Goal: Information Seeking & Learning: Learn about a topic

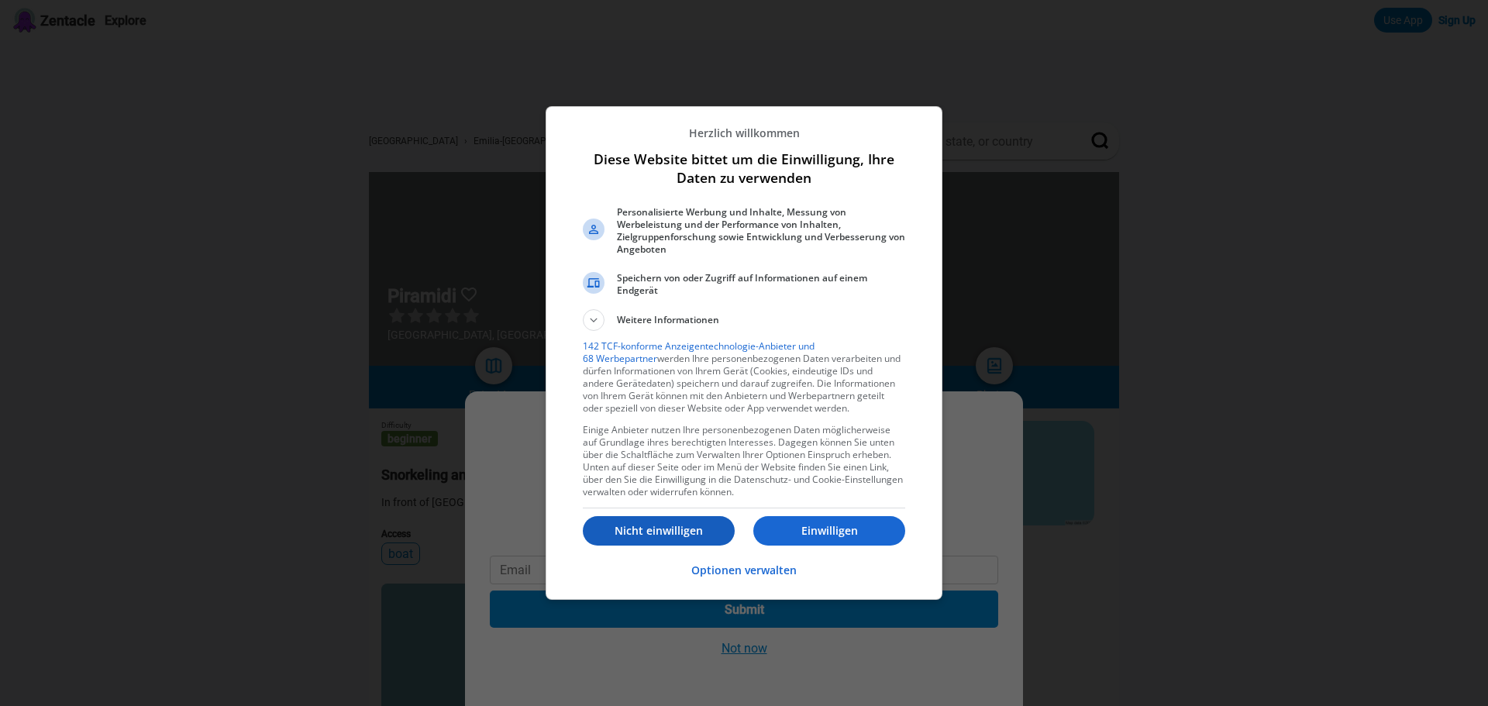
click at [687, 528] on p "Nicht einwilligen" at bounding box center [659, 530] width 152 height 15
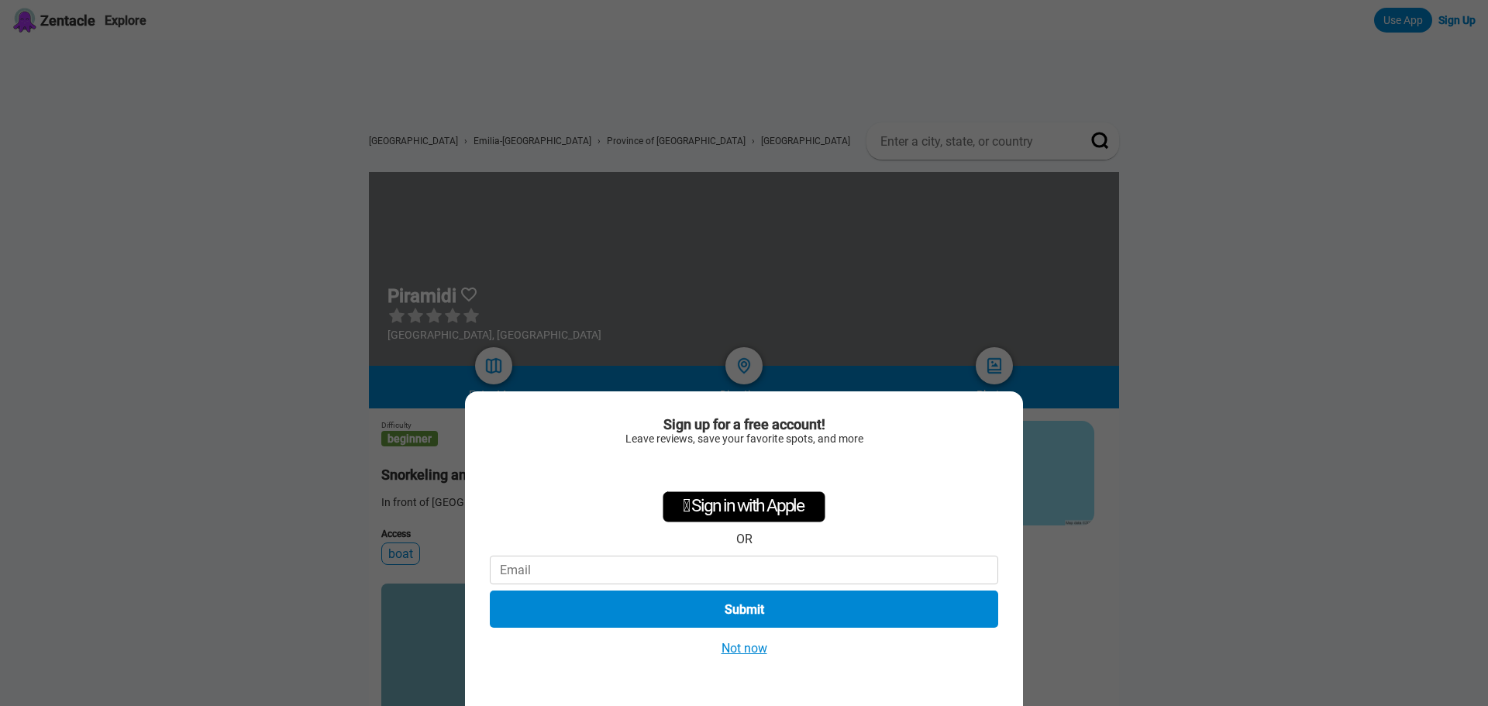
click at [731, 652] on button "Not now" at bounding box center [744, 648] width 55 height 16
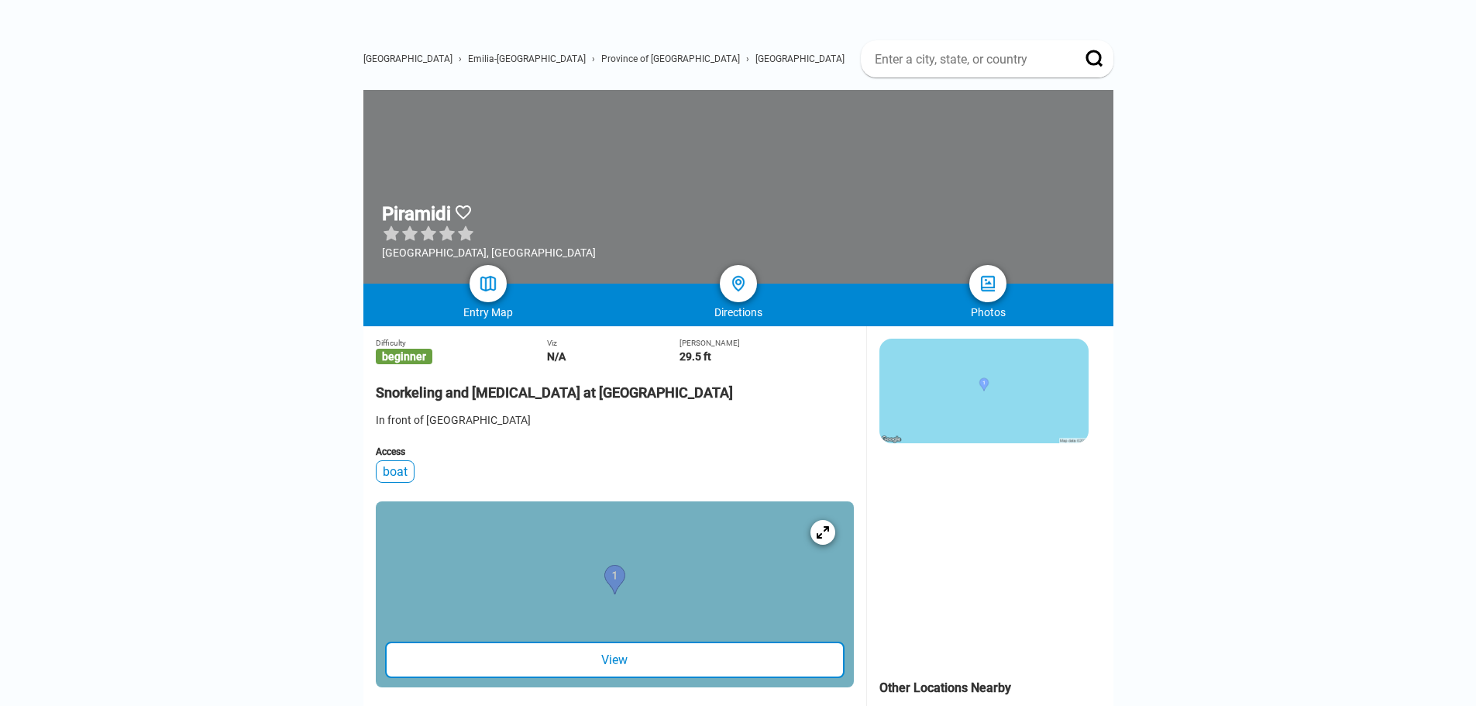
scroll to position [77, 0]
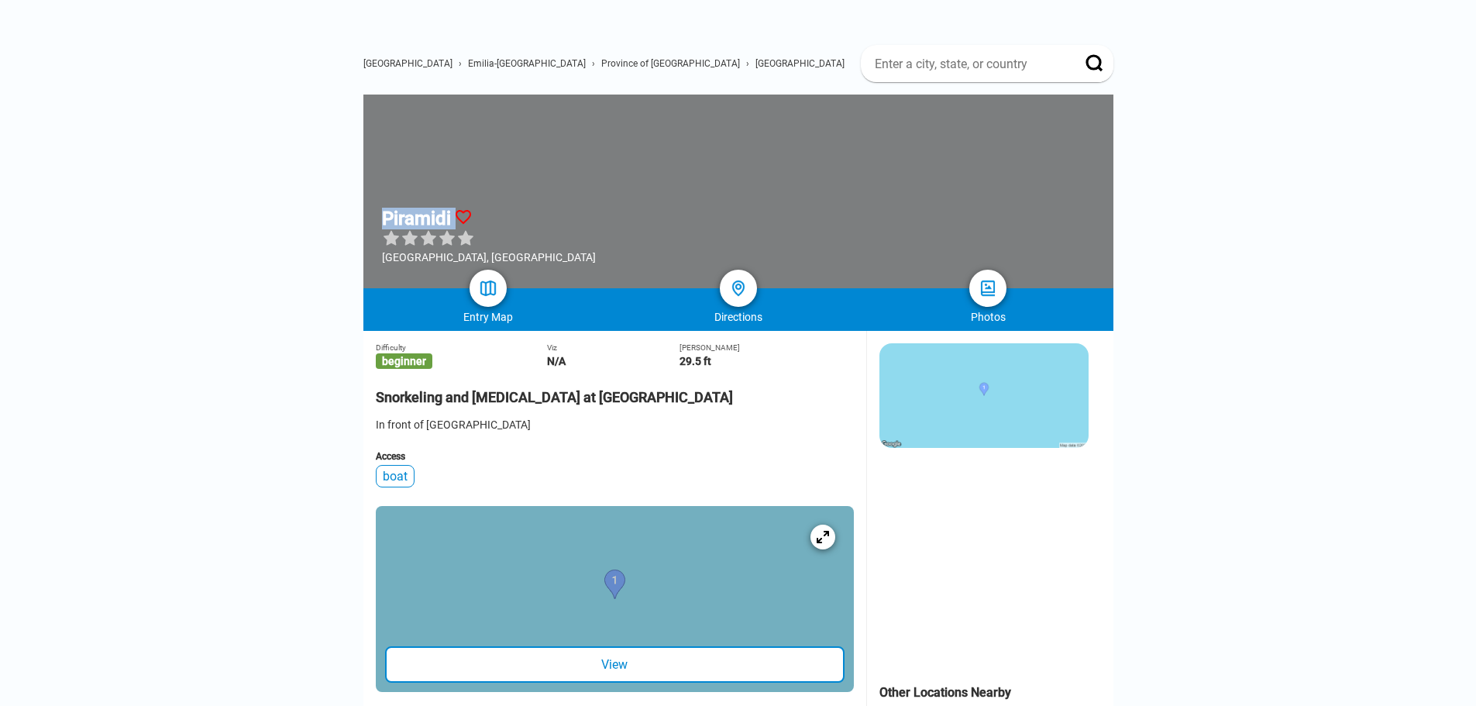
drag, startPoint x: 384, startPoint y: 218, endPoint x: 461, endPoint y: 217, distance: 76.7
click at [461, 217] on div "Piramidi" at bounding box center [489, 219] width 214 height 22
copy div "Piramidi"
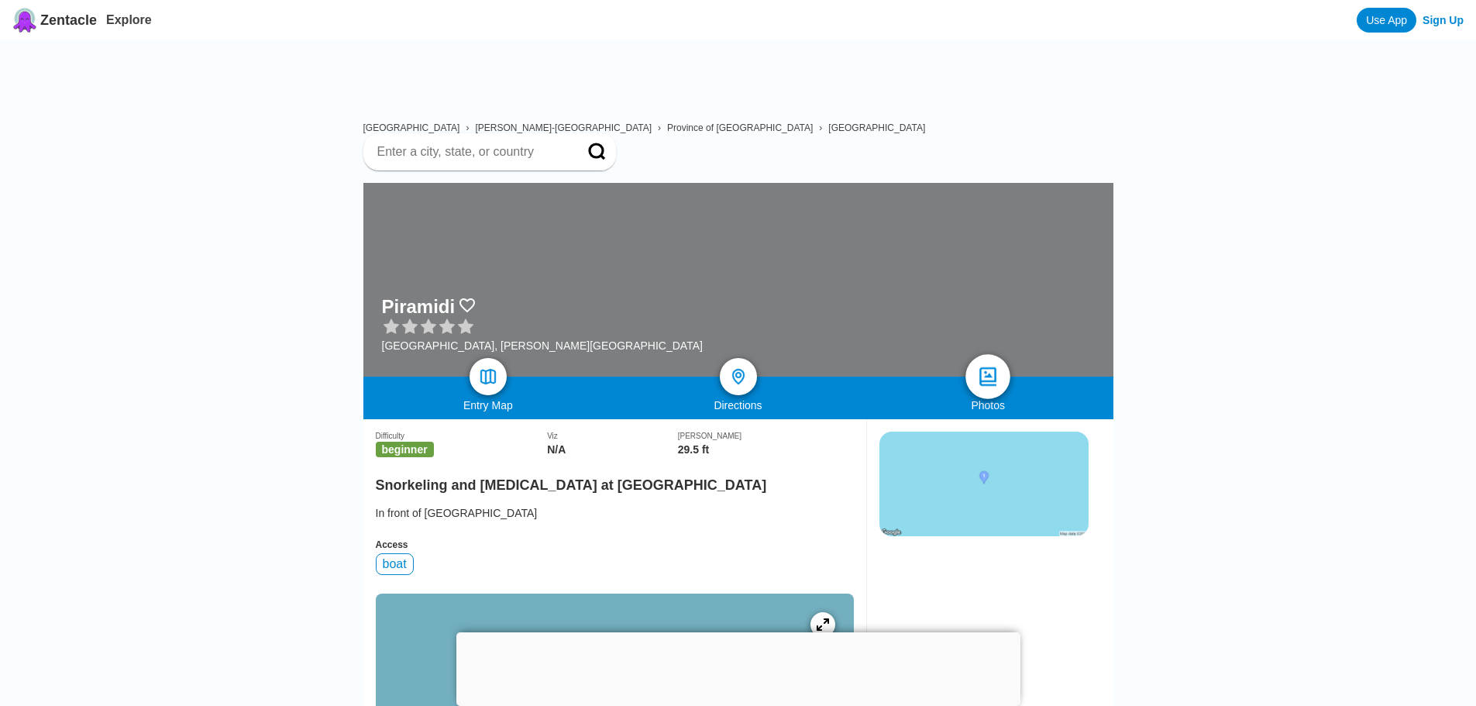
click at [986, 366] on img at bounding box center [988, 377] width 22 height 22
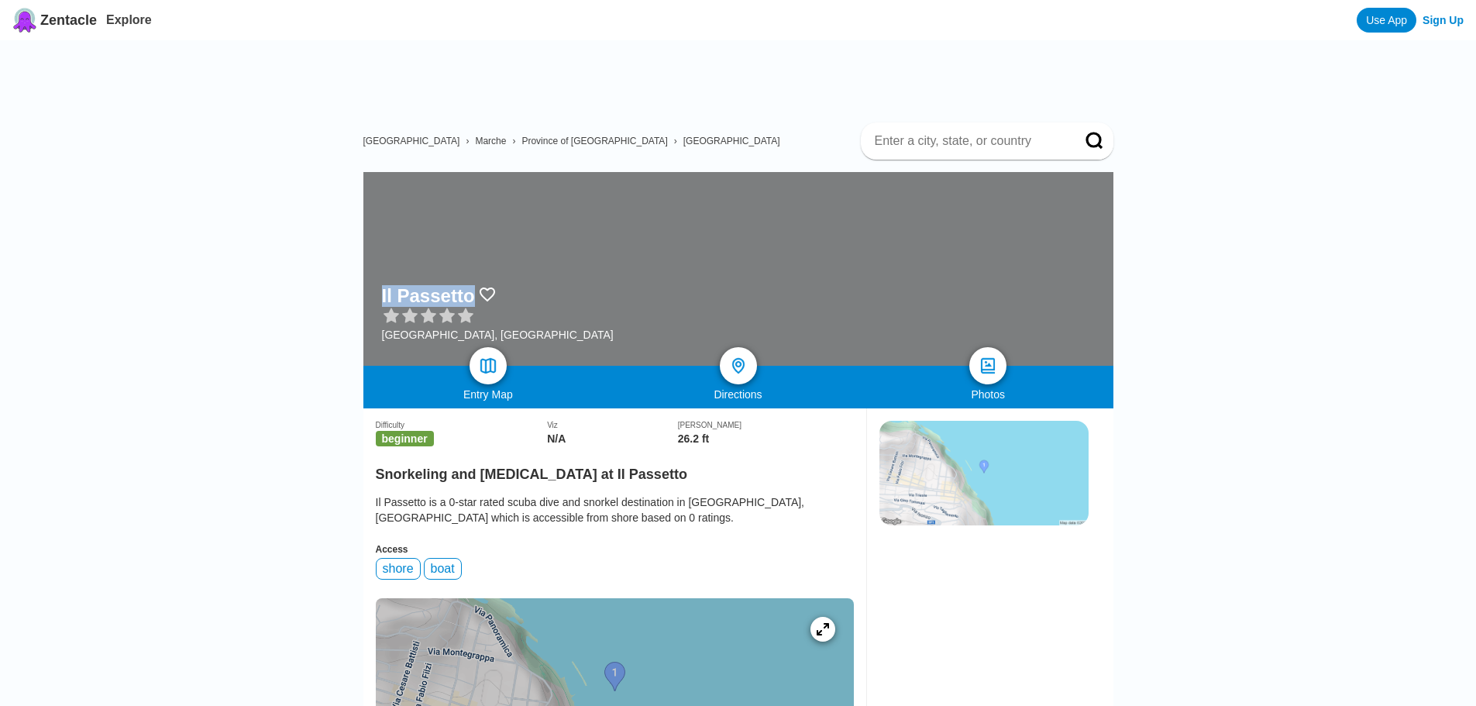
drag, startPoint x: 376, startPoint y: 287, endPoint x: 466, endPoint y: 292, distance: 90.8
click at [466, 292] on div "Il Passetto Italy, Marche" at bounding box center [738, 269] width 750 height 194
copy div "Il Passetto"
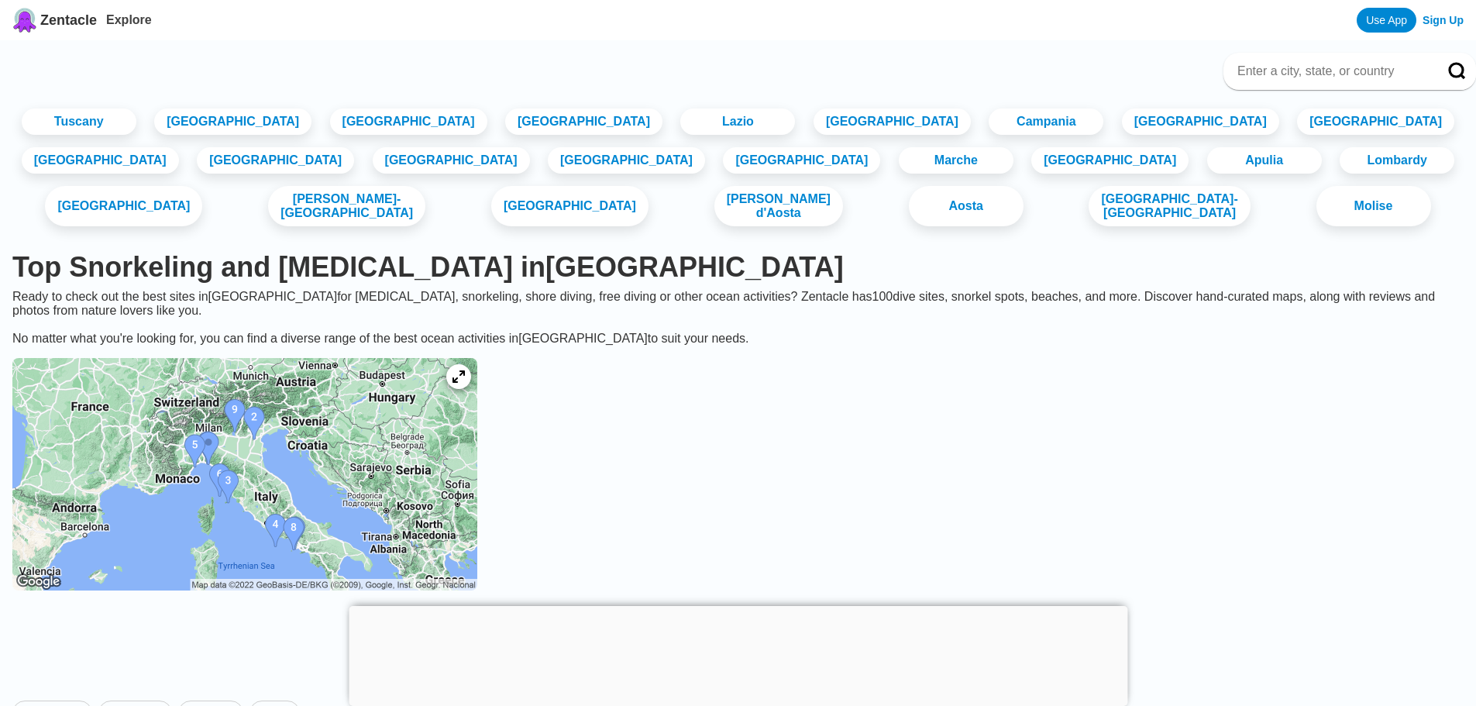
click at [315, 505] on img at bounding box center [244, 474] width 465 height 232
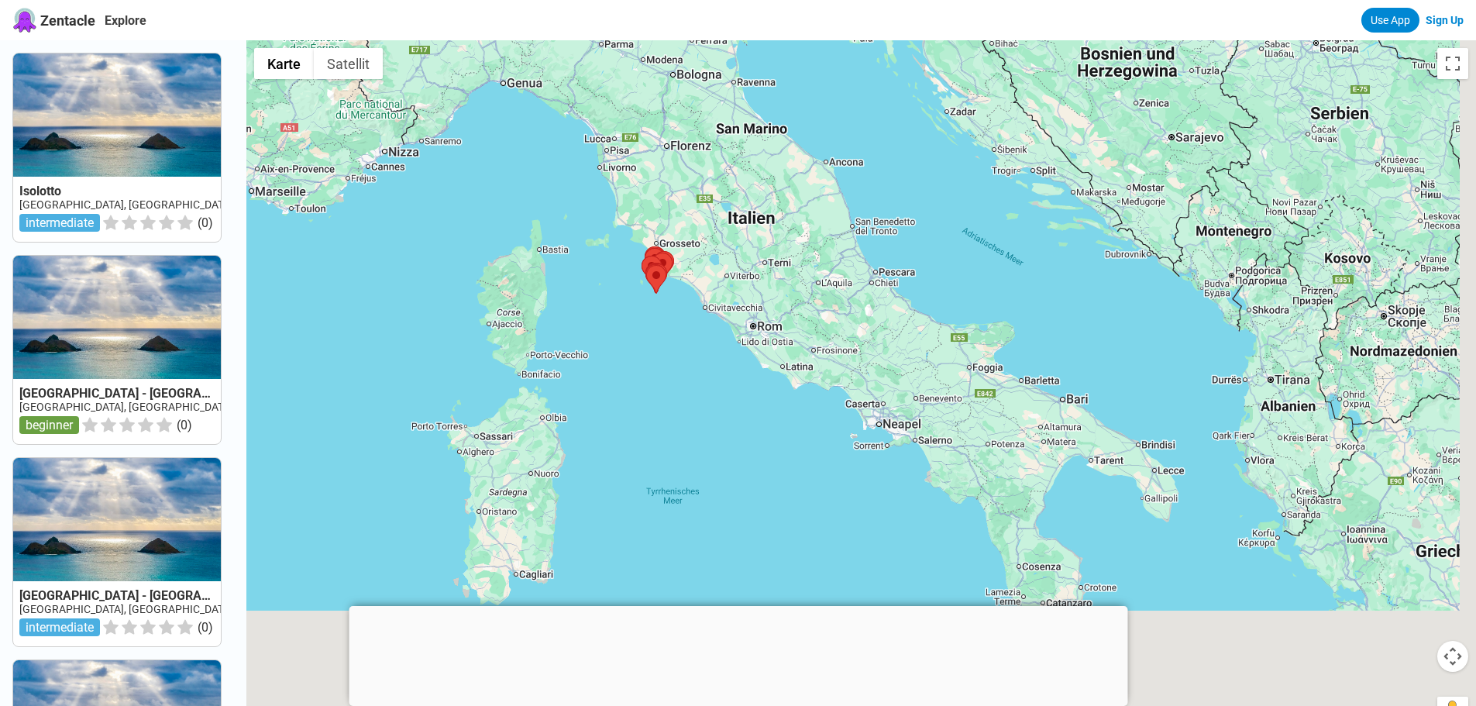
drag, startPoint x: 917, startPoint y: 493, endPoint x: 501, endPoint y: 192, distance: 514.0
click at [501, 193] on div at bounding box center [861, 393] width 1230 height 706
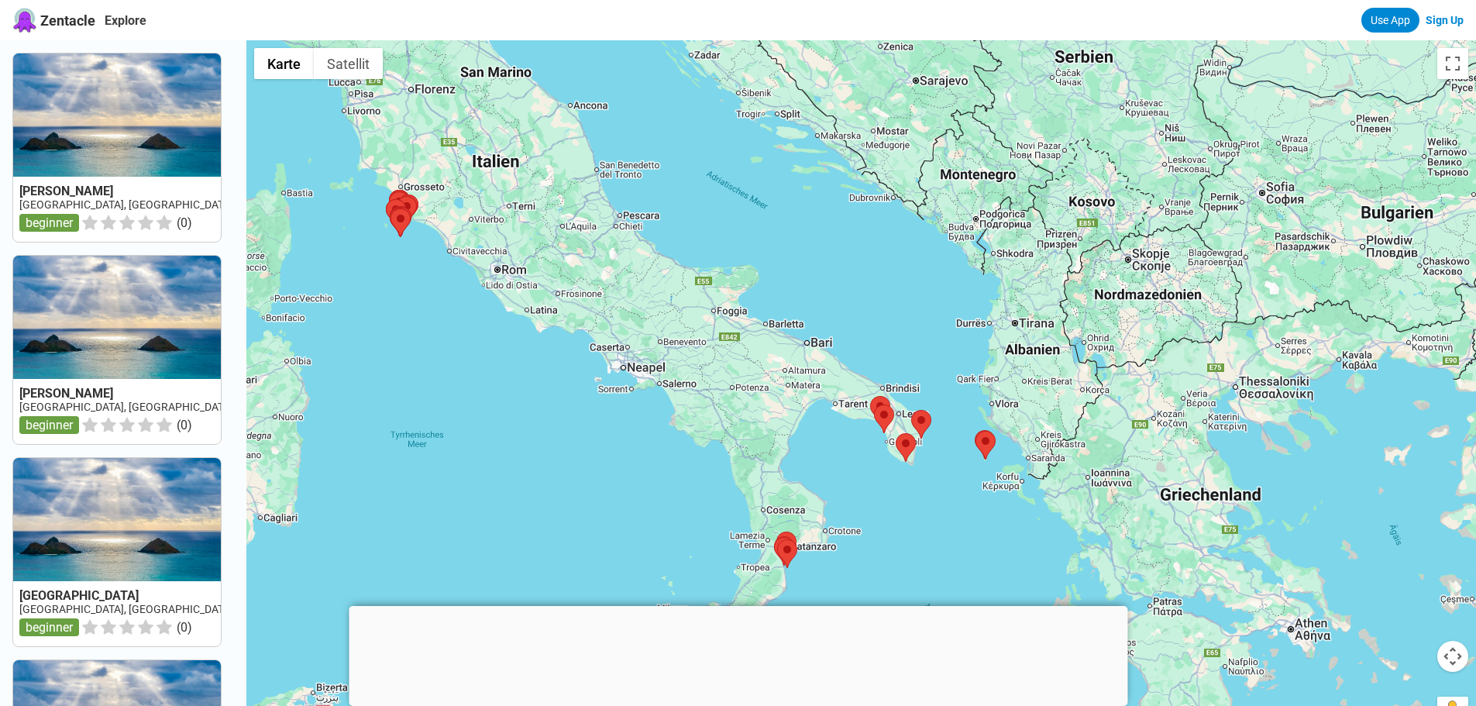
drag, startPoint x: 832, startPoint y: 322, endPoint x: 876, endPoint y: 484, distance: 167.9
click at [876, 484] on div at bounding box center [861, 393] width 1230 height 706
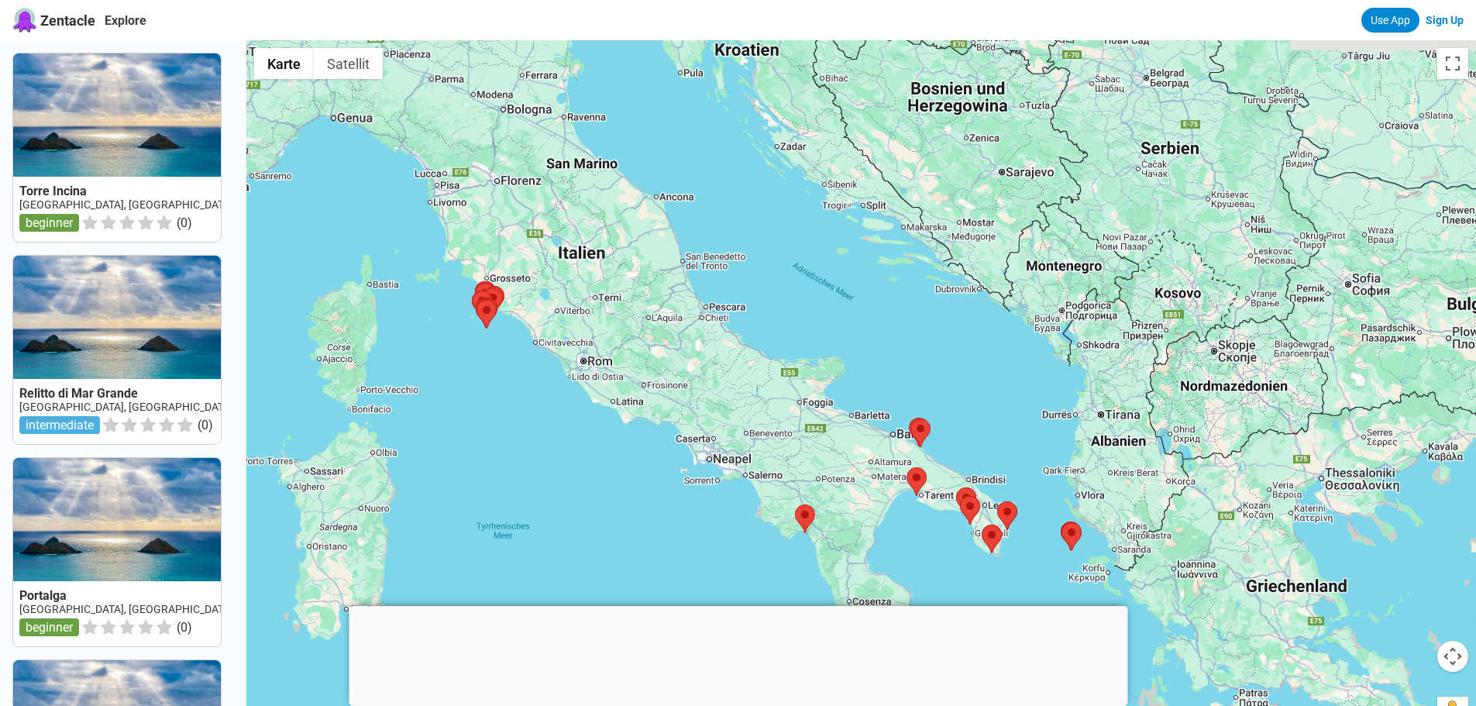
drag, startPoint x: 786, startPoint y: 301, endPoint x: 930, endPoint y: 439, distance: 199.5
click at [930, 439] on div at bounding box center [861, 393] width 1230 height 706
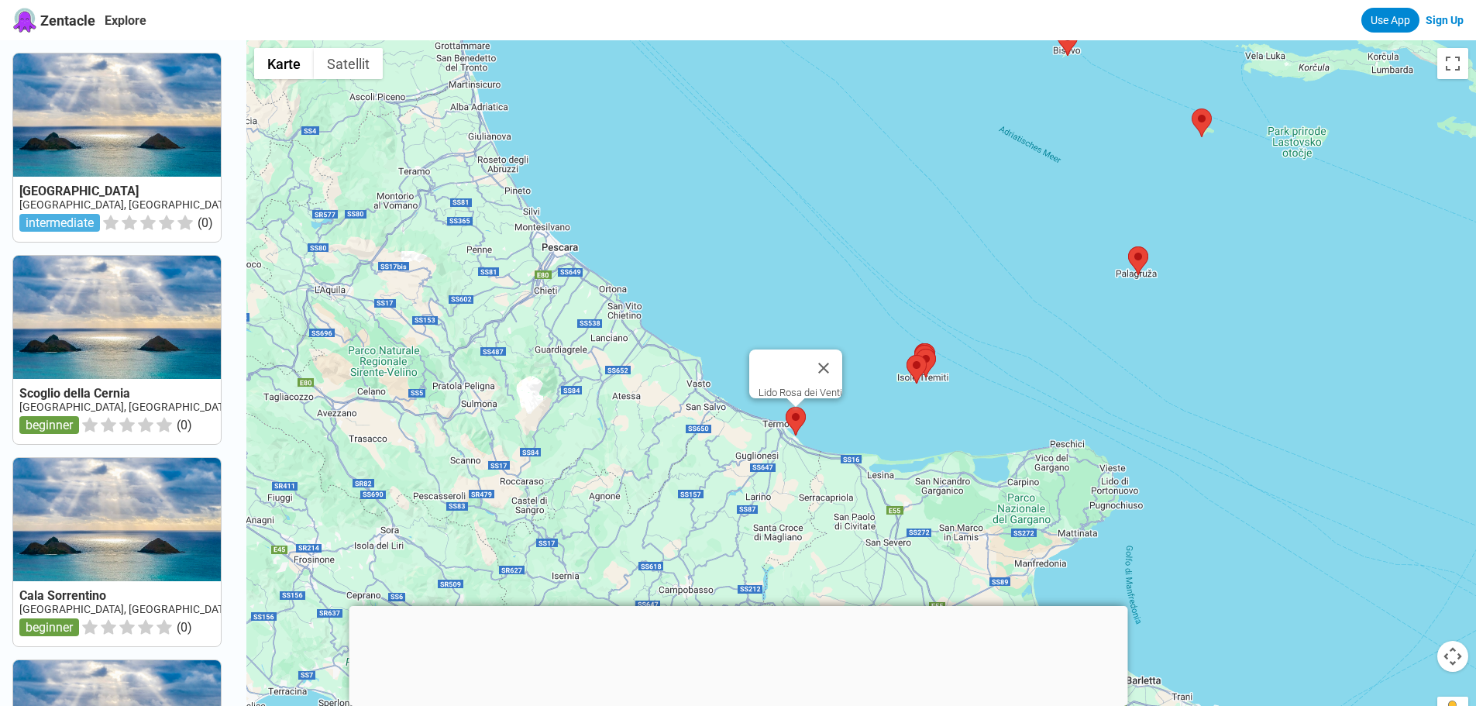
click at [786, 407] on area at bounding box center [786, 407] width 0 height 0
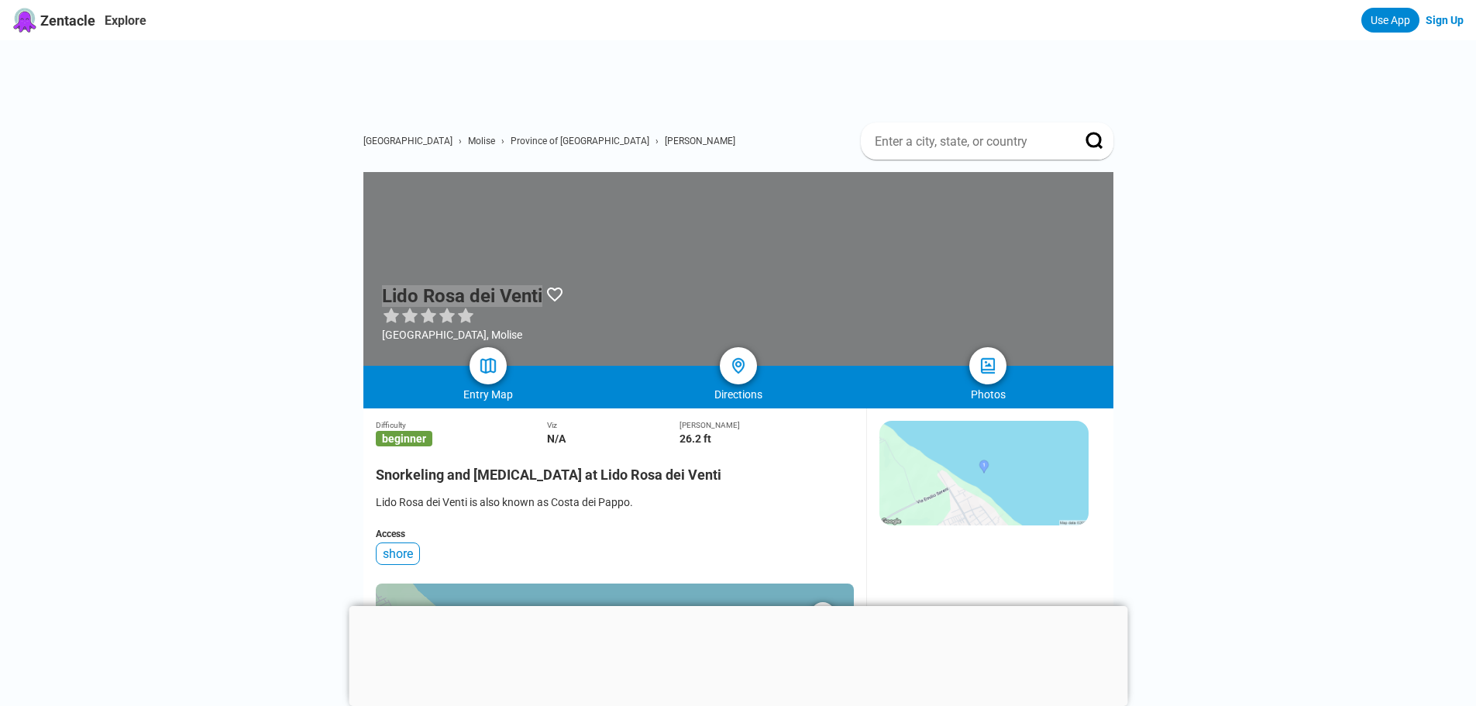
drag, startPoint x: 384, startPoint y: 296, endPoint x: 547, endPoint y: 298, distance: 162.7
click at [542, 298] on h1 "Lido Rosa dei Venti" at bounding box center [462, 296] width 160 height 22
copy h1 "Lido Rosa dei Venti"
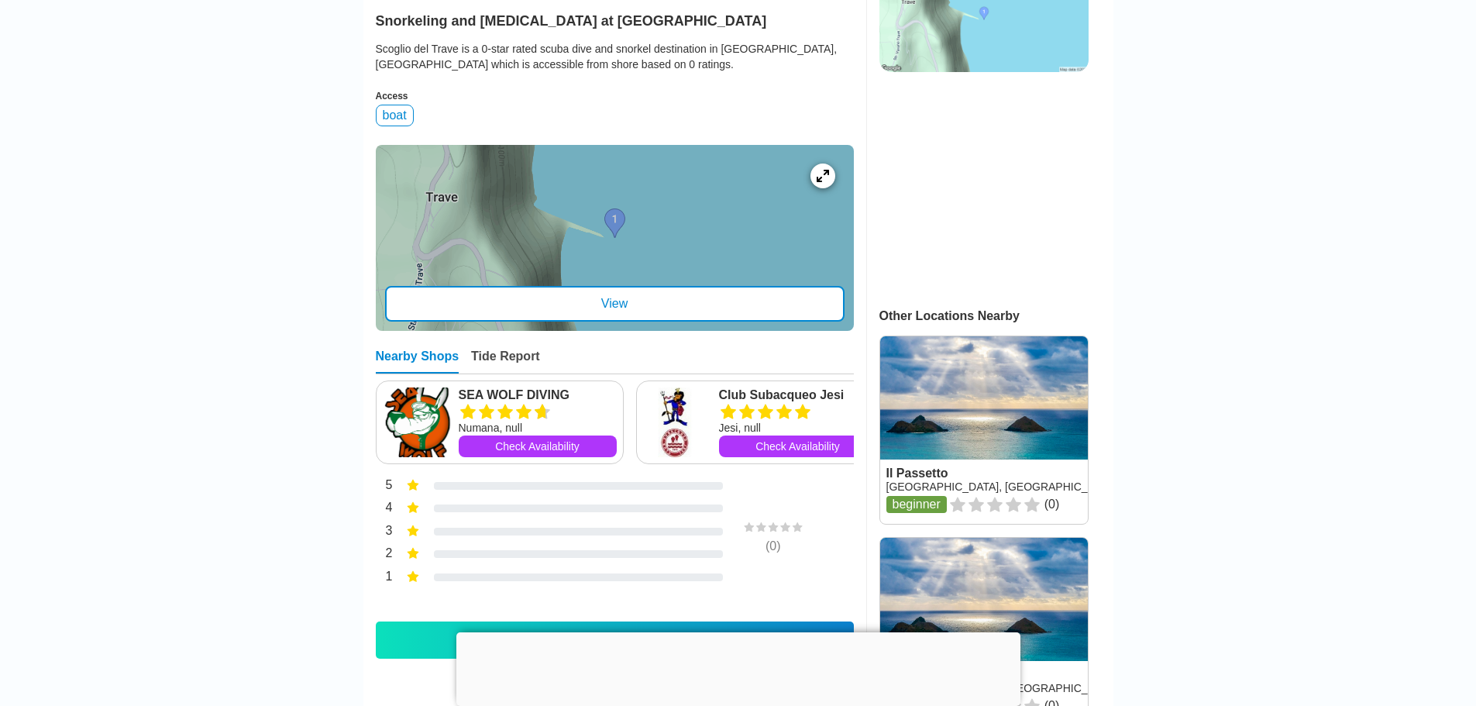
scroll to position [620, 0]
